Goal: Information Seeking & Learning: Check status

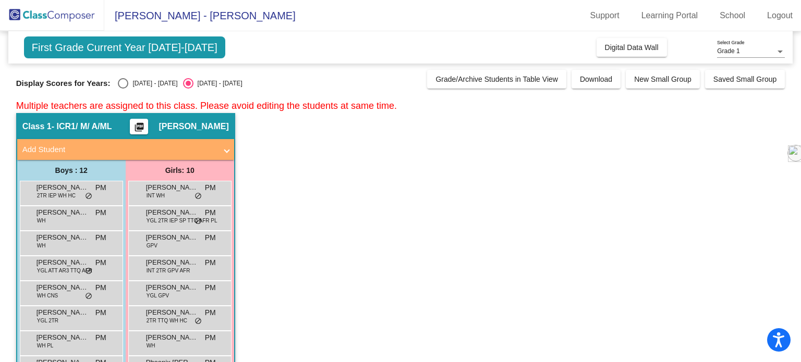
scroll to position [87, 0]
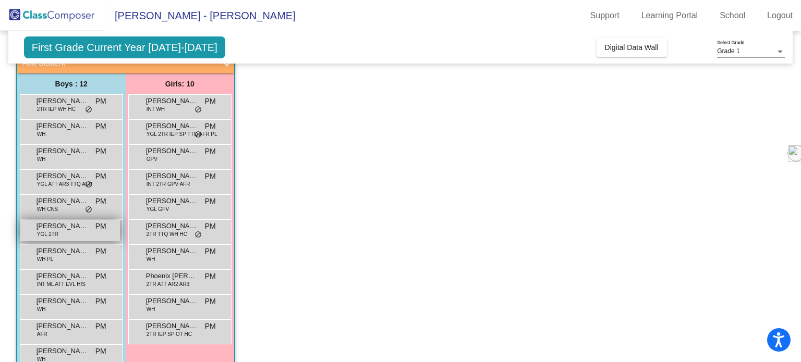
click at [51, 228] on span "[PERSON_NAME]" at bounding box center [62, 226] width 52 height 10
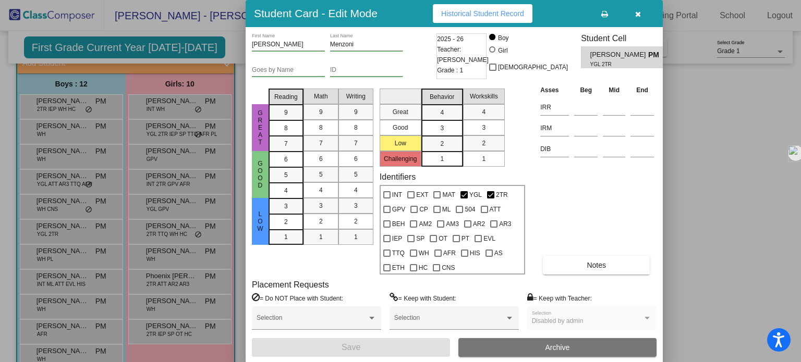
click at [482, 9] on span "Historical Student Record" at bounding box center [482, 13] width 83 height 8
click at [636, 8] on button "button" at bounding box center [637, 13] width 33 height 19
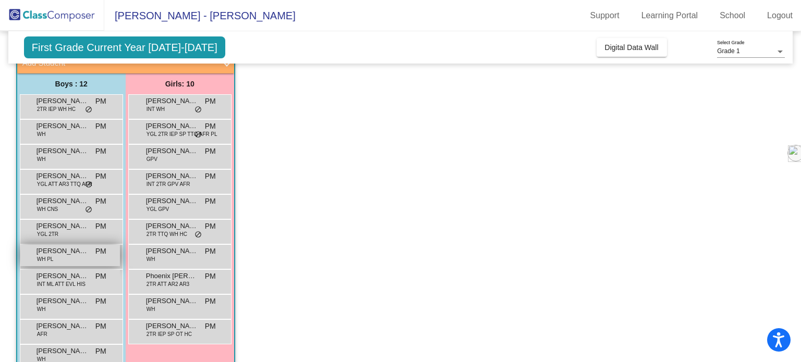
click at [78, 250] on span "[PERSON_NAME]" at bounding box center [62, 251] width 52 height 10
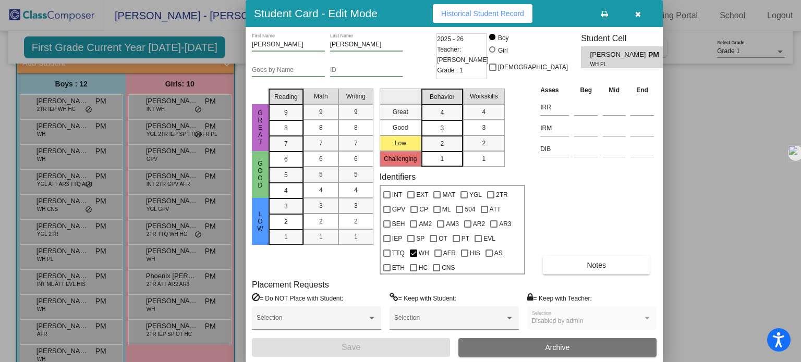
click at [465, 4] on button "Historical Student Record" at bounding box center [483, 13] width 100 height 19
click at [635, 13] on icon "button" at bounding box center [638, 13] width 6 height 7
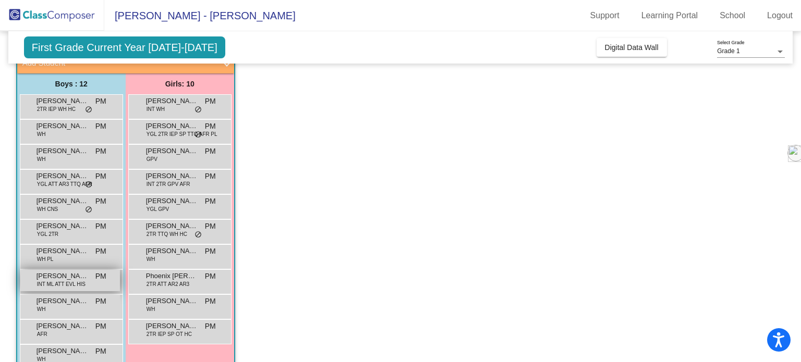
click at [43, 280] on span "INT ML ATT EVL HIS" at bounding box center [61, 284] width 48 height 8
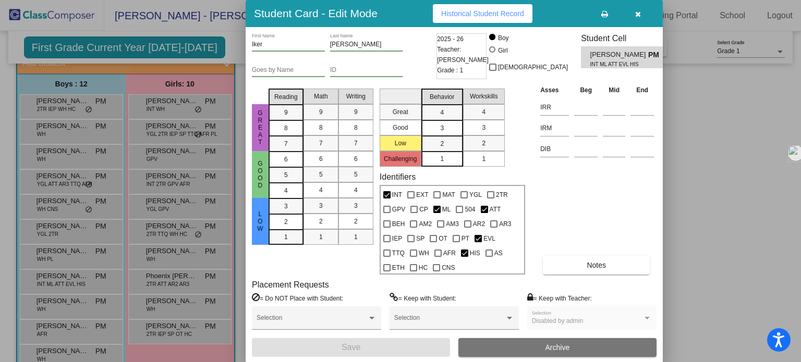
click at [483, 9] on span "Historical Student Record" at bounding box center [482, 13] width 83 height 8
click at [639, 13] on icon "button" at bounding box center [638, 13] width 6 height 7
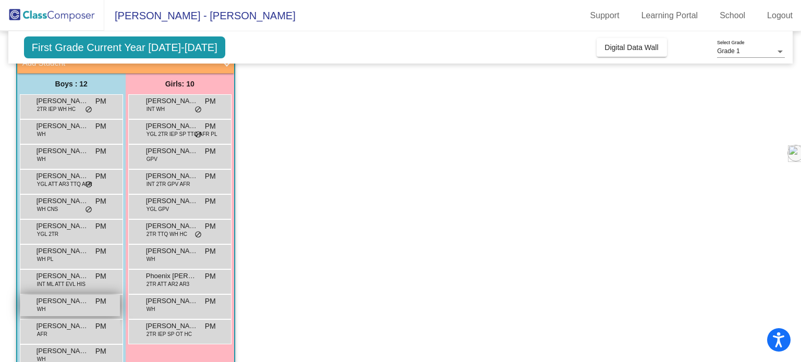
click at [36, 300] on span "[PERSON_NAME]" at bounding box center [62, 301] width 52 height 10
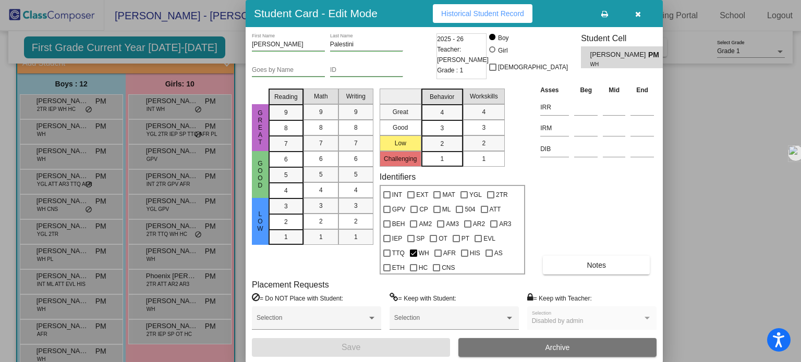
click at [477, 13] on span "Historical Student Record" at bounding box center [482, 13] width 83 height 8
click at [635, 15] on icon "button" at bounding box center [638, 13] width 6 height 7
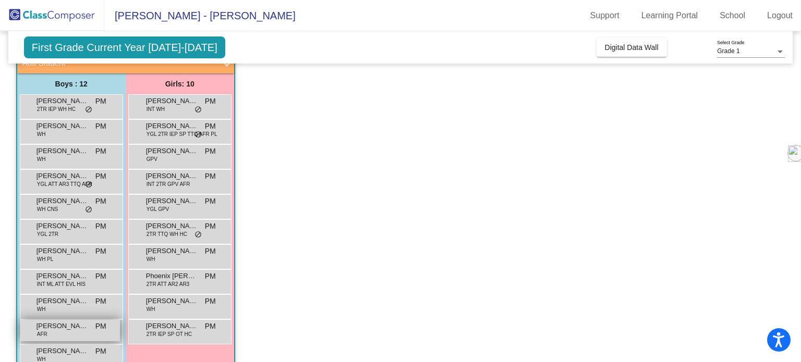
click at [49, 325] on span "[PERSON_NAME]" at bounding box center [62, 326] width 52 height 10
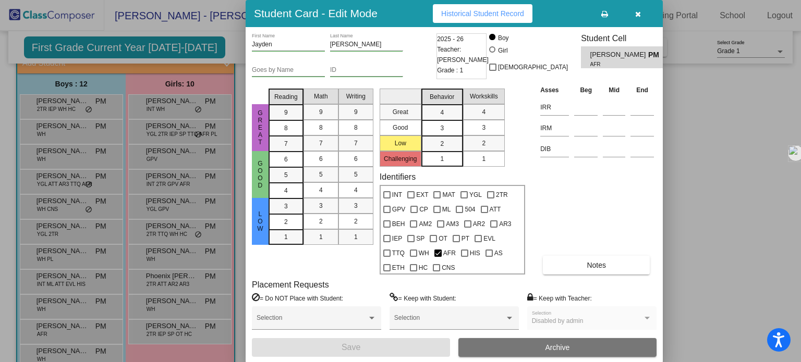
click at [493, 13] on span "Historical Student Record" at bounding box center [482, 13] width 83 height 8
click at [635, 14] on icon "button" at bounding box center [638, 13] width 6 height 7
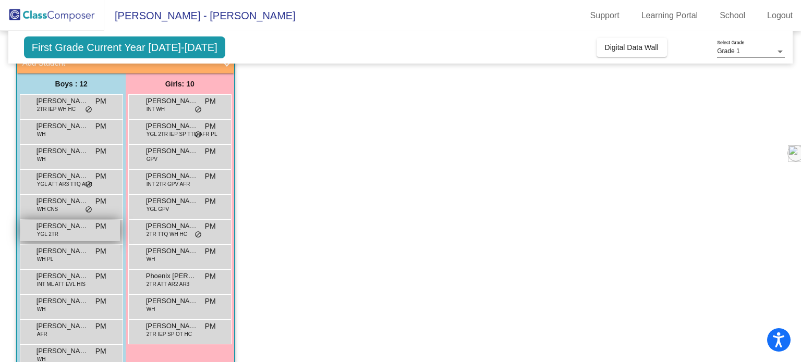
scroll to position [135, 0]
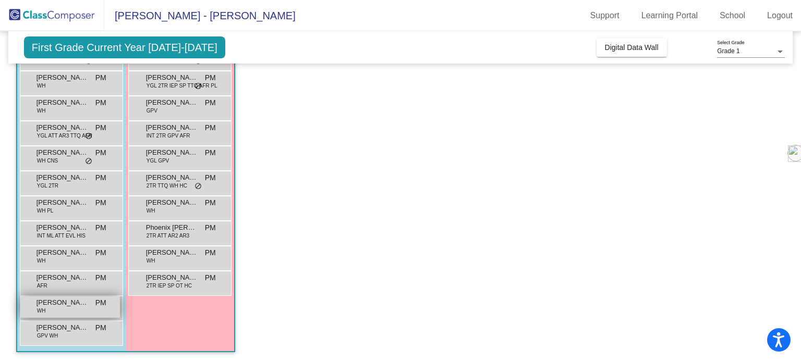
click at [61, 312] on div "[PERSON_NAME] WH PM lock do_not_disturb_alt" at bounding box center [70, 307] width 100 height 21
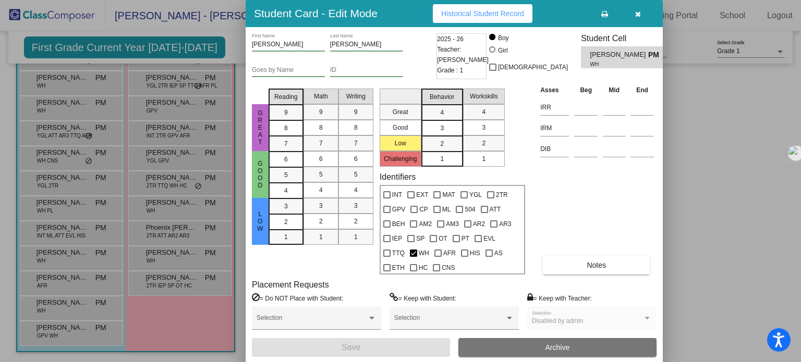
click at [492, 16] on span "Historical Student Record" at bounding box center [482, 13] width 83 height 8
click at [636, 14] on icon "button" at bounding box center [638, 13] width 6 height 7
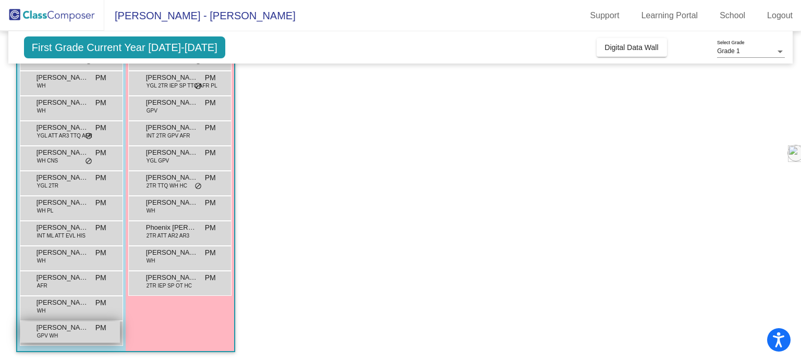
click at [70, 330] on span "[PERSON_NAME]" at bounding box center [62, 328] width 52 height 10
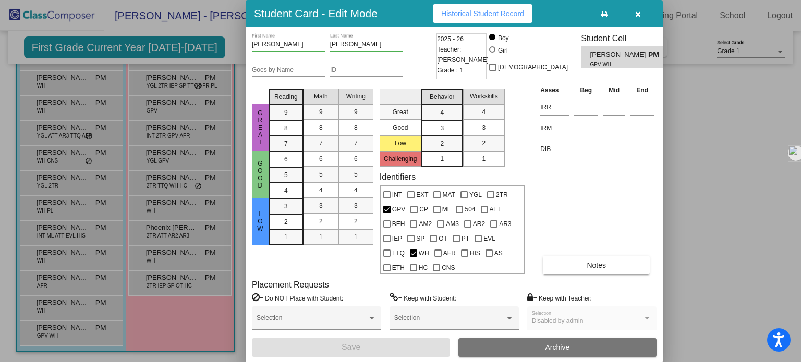
click at [469, 10] on span "Historical Student Record" at bounding box center [482, 13] width 83 height 8
